Goal: Download file/media

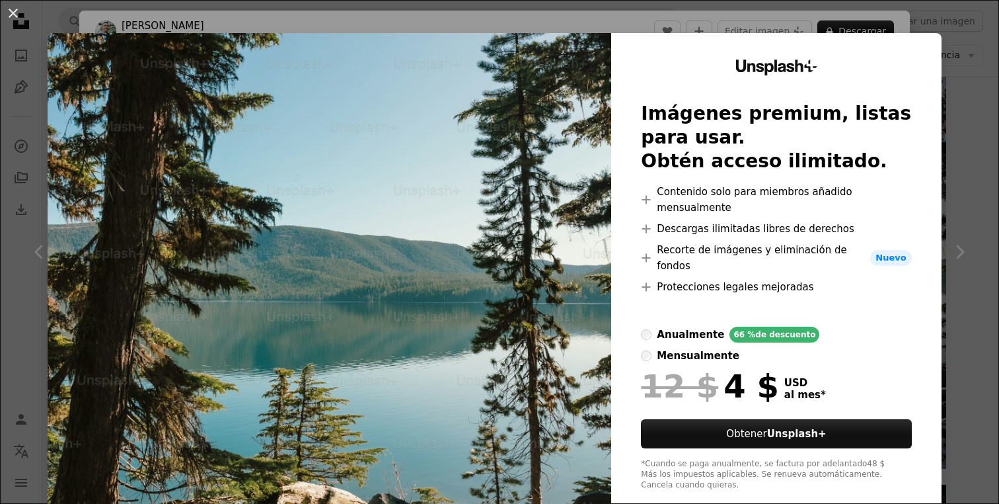
scroll to position [5, 0]
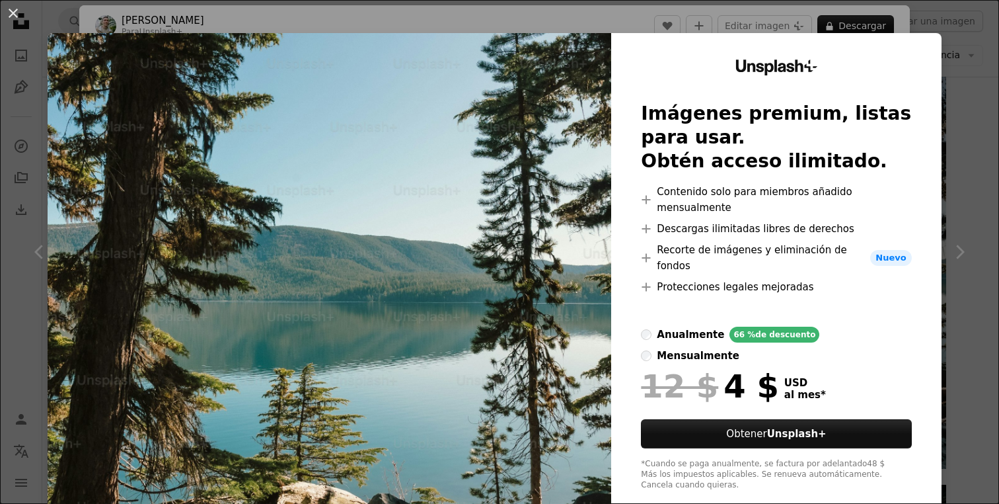
click at [970, 83] on div "An X shape Unsplash+ Imágenes premium, listas para usar. Obtén acceso ilimitado…" at bounding box center [499, 252] width 999 height 504
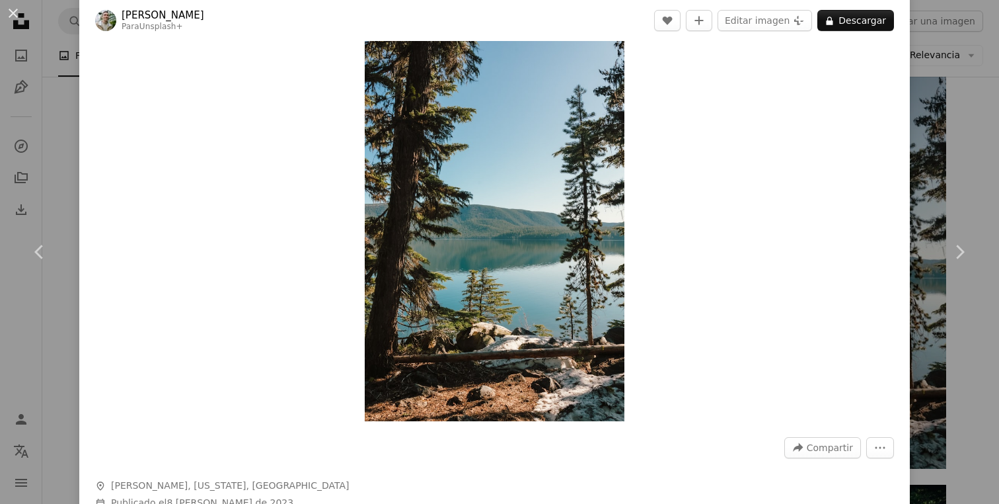
scroll to position [26, 0]
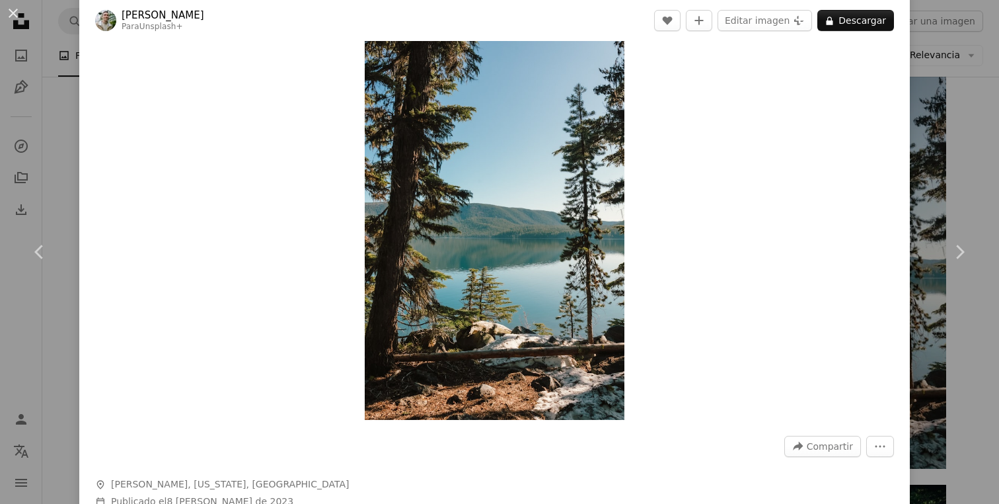
click at [930, 186] on div "An X shape Chevron left Chevron right [PERSON_NAME] Para Unsplash+ A heart A pl…" at bounding box center [499, 252] width 999 height 504
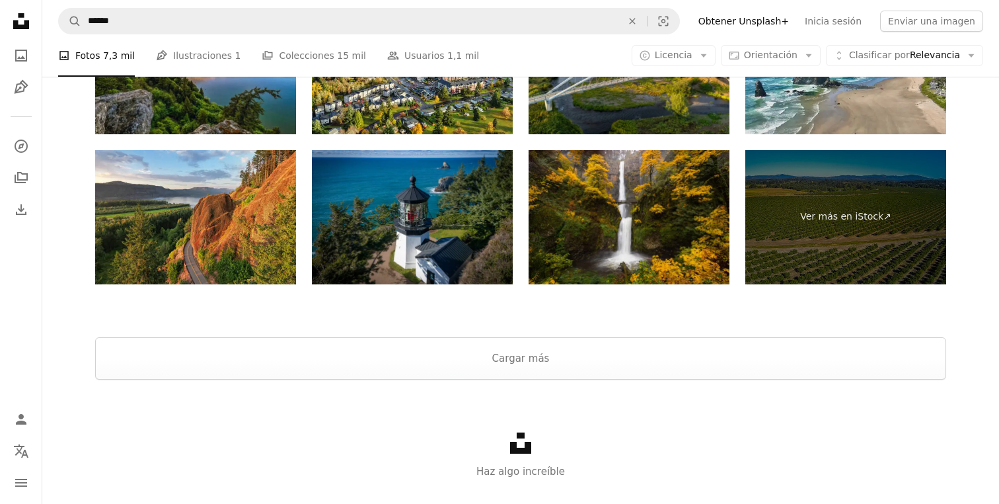
scroll to position [2466, 0]
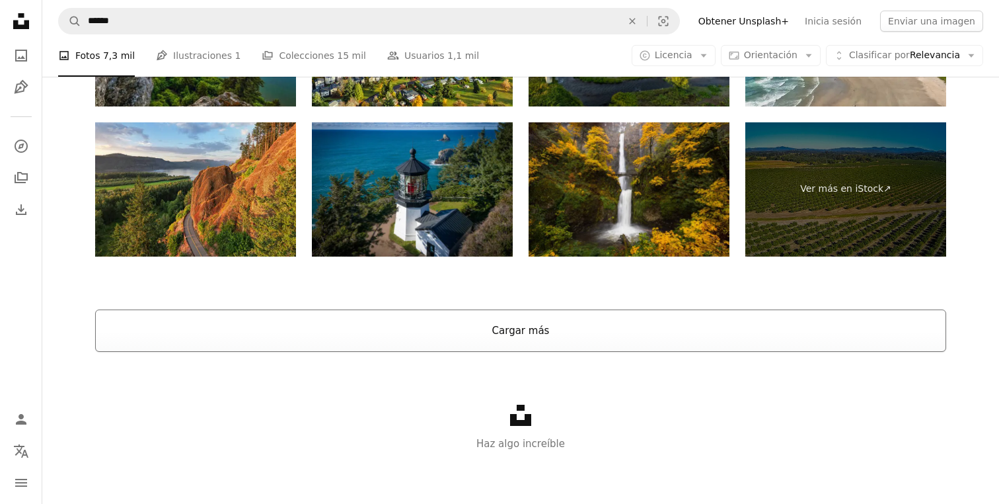
click at [571, 334] on button "Cargar más" at bounding box center [520, 330] width 851 height 42
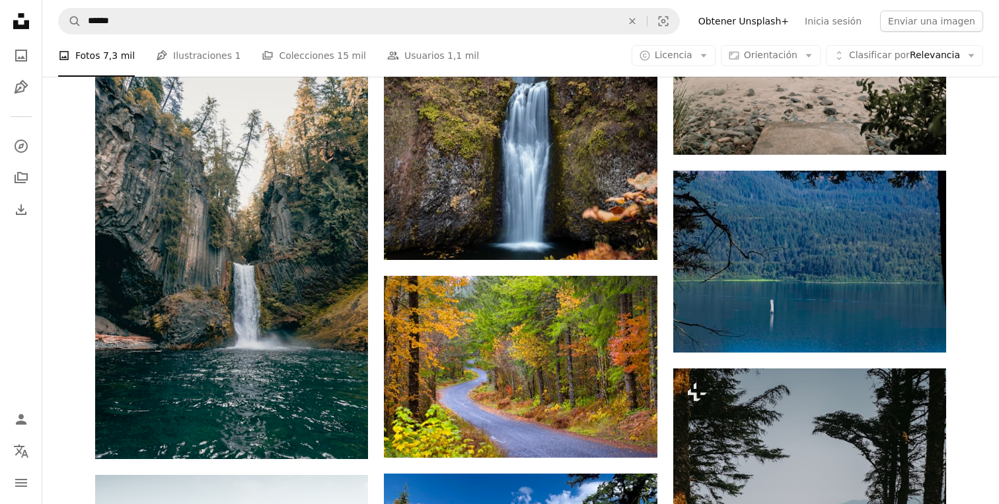
scroll to position [10185, 0]
